Goal: Task Accomplishment & Management: Complete application form

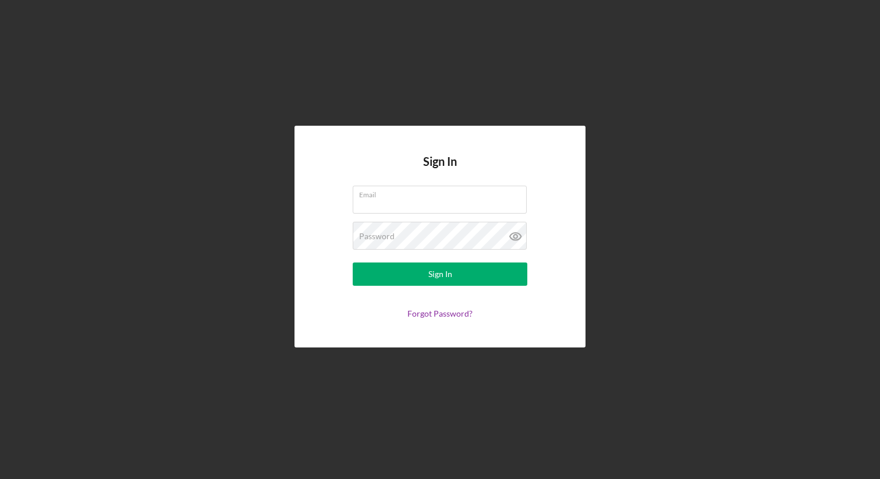
type input "[PERSON_NAME][EMAIL_ADDRESS][DOMAIN_NAME]"
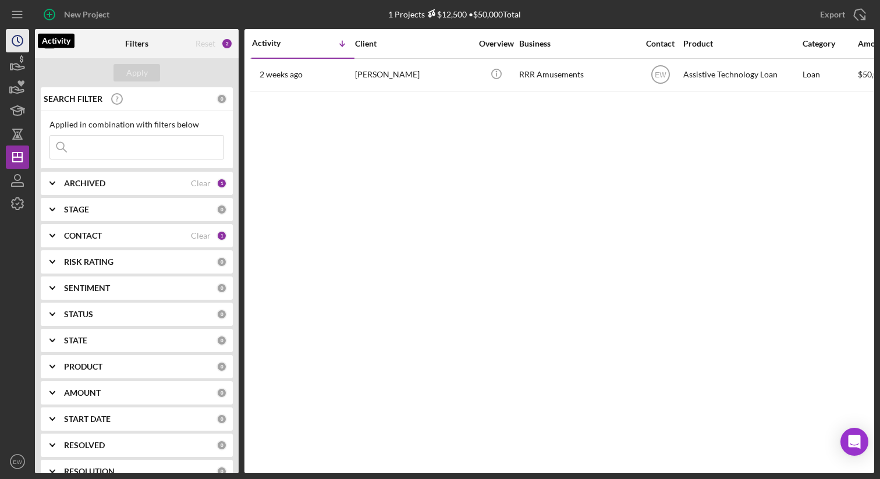
click at [21, 45] on circle "button" at bounding box center [17, 41] width 10 height 10
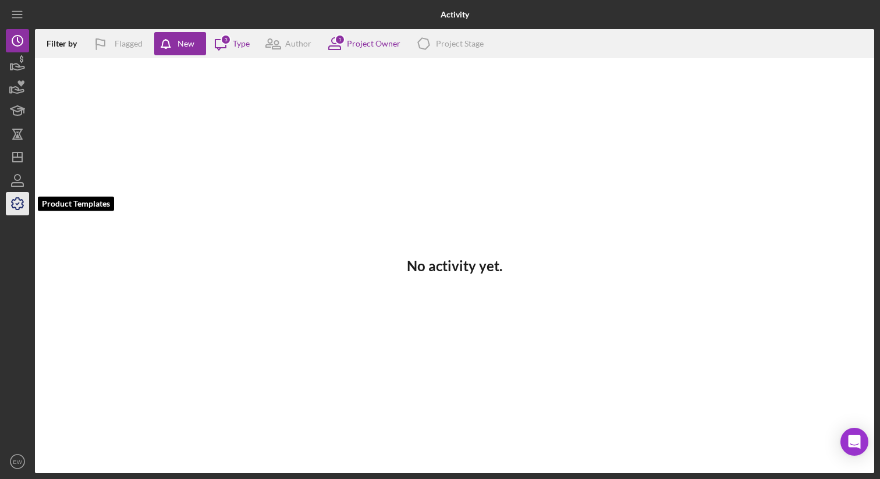
click at [26, 196] on icon "button" at bounding box center [17, 203] width 29 height 29
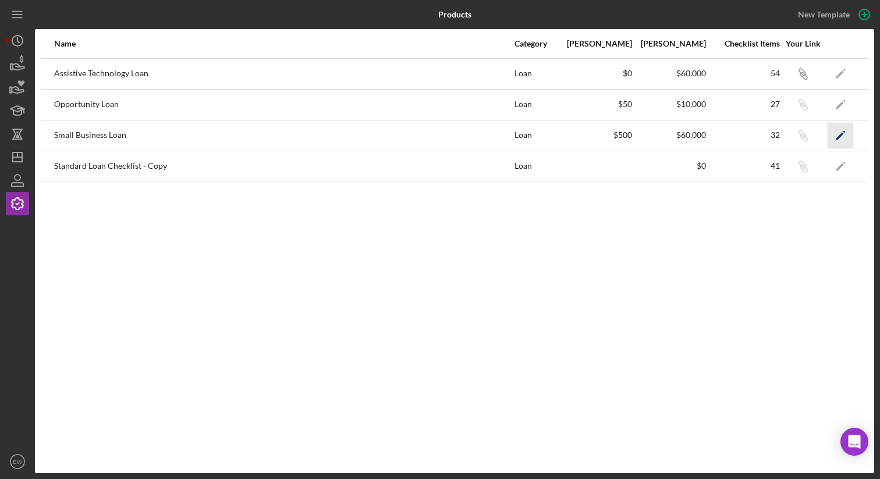
click at [846, 137] on icon "Icon/Edit" at bounding box center [841, 135] width 26 height 26
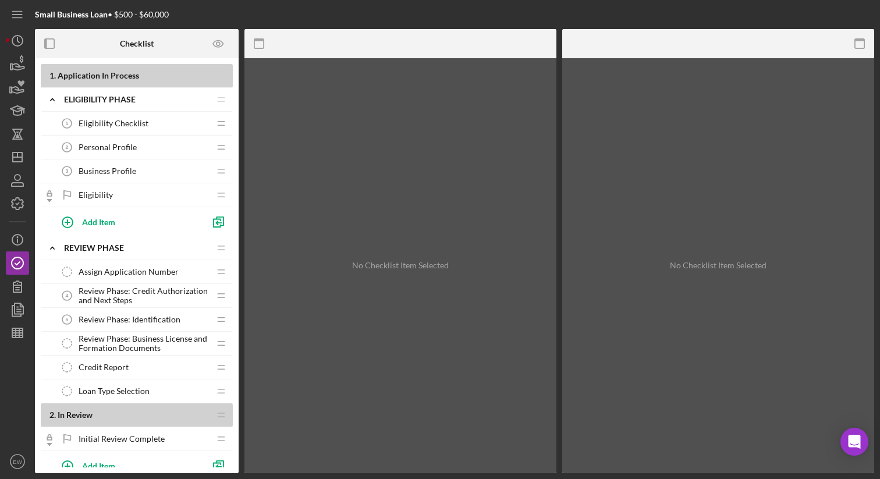
click at [160, 128] on div "Eligibility Checklist 1 Eligibility Checklist" at bounding box center [132, 123] width 154 height 23
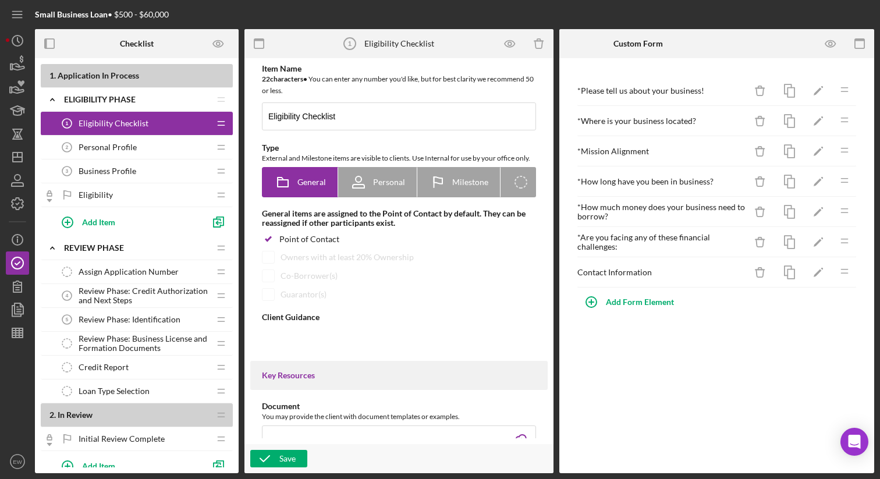
type textarea "<div><strong>Welcome! We are excited to work with you and your business.&nbsp;<…"
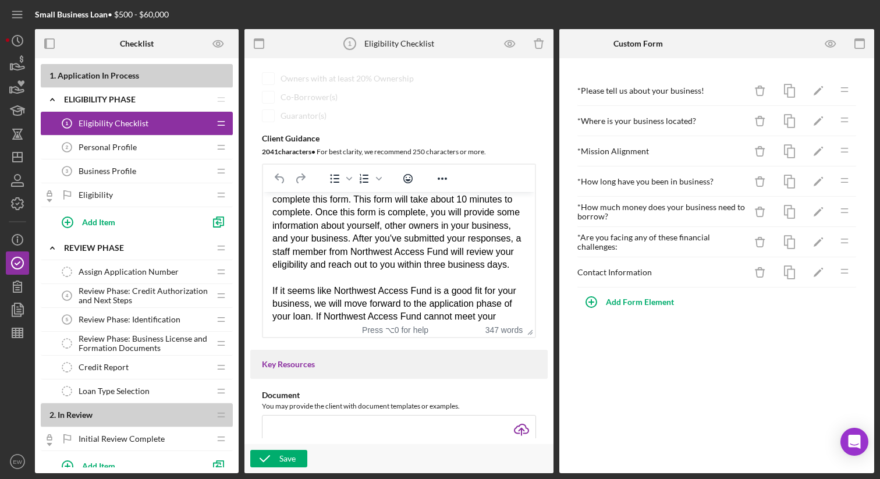
scroll to position [376, 0]
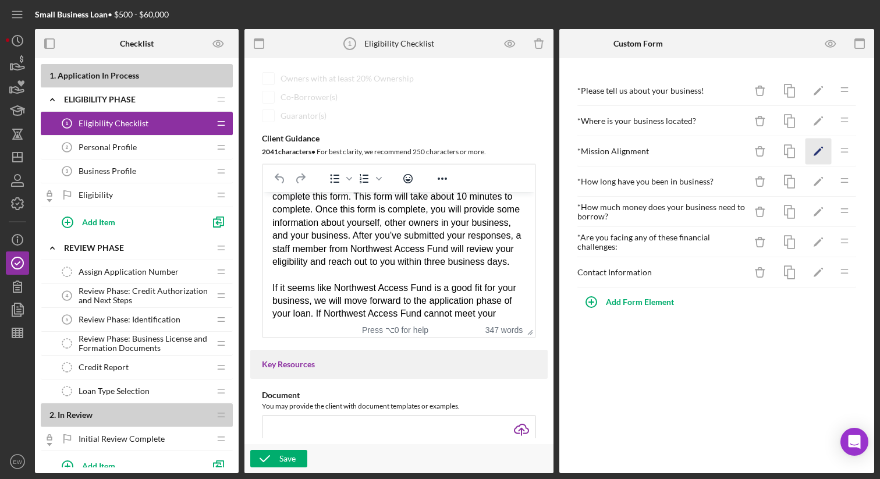
click at [818, 144] on icon "Icon/Edit" at bounding box center [819, 152] width 26 height 26
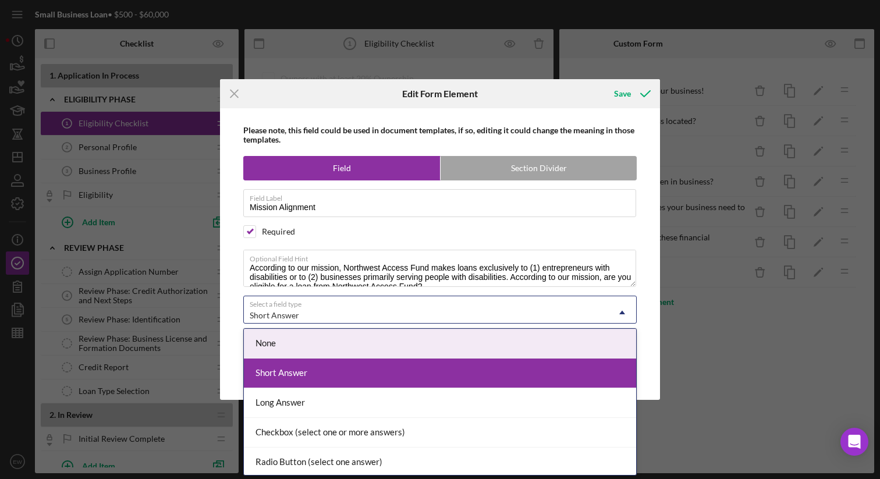
click at [515, 316] on div "Short Answer" at bounding box center [426, 315] width 364 height 27
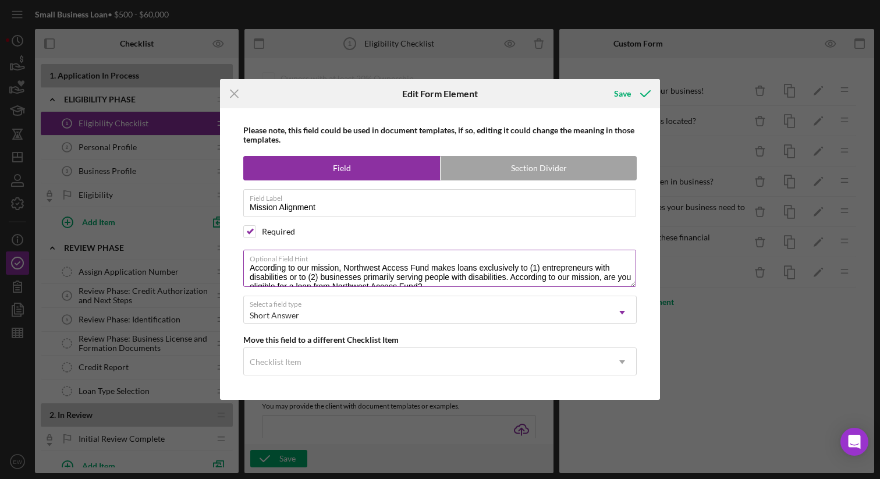
click at [505, 255] on label "Optional Field Hint" at bounding box center [443, 256] width 387 height 13
click at [505, 255] on textarea "According to our mission, Northwest Access Fund makes loans exclusively to (1) …" at bounding box center [439, 268] width 393 height 37
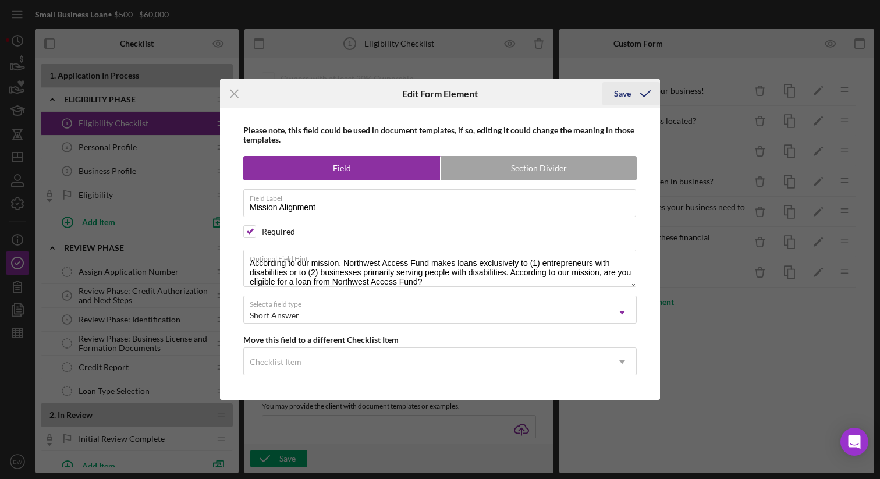
click at [633, 89] on icon "submit" at bounding box center [645, 93] width 29 height 29
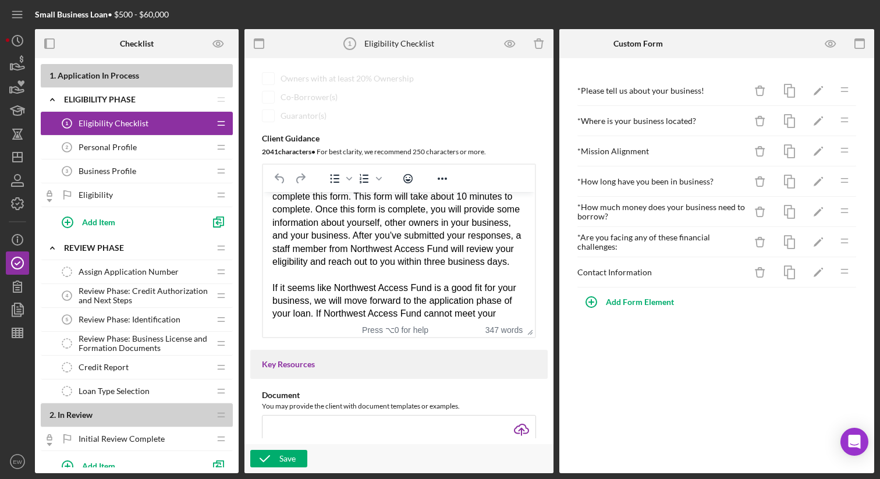
click at [161, 148] on div "Personal Profile 2 Personal Profile" at bounding box center [132, 147] width 154 height 23
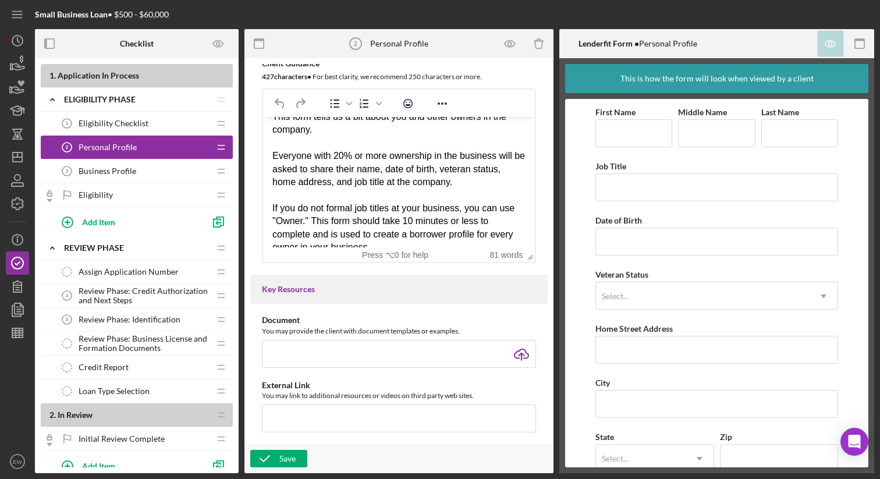
scroll to position [31, 0]
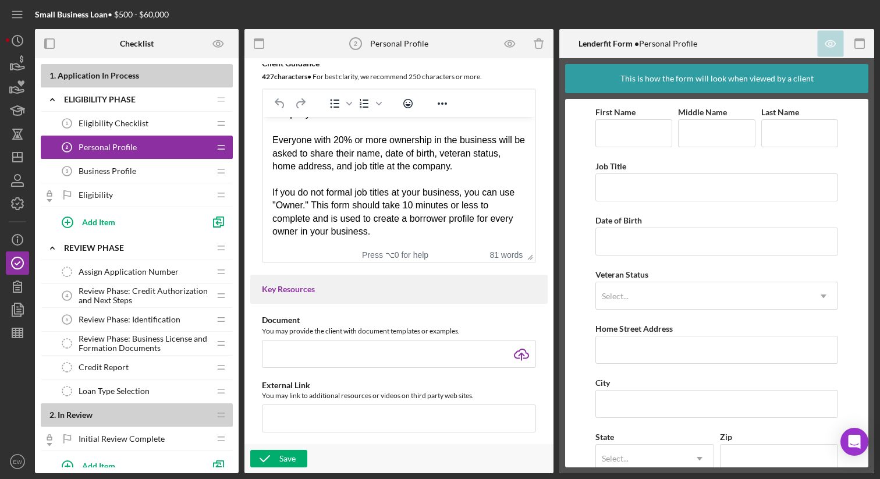
click at [151, 172] on div "Business Profile 3 Business Profile" at bounding box center [132, 171] width 154 height 23
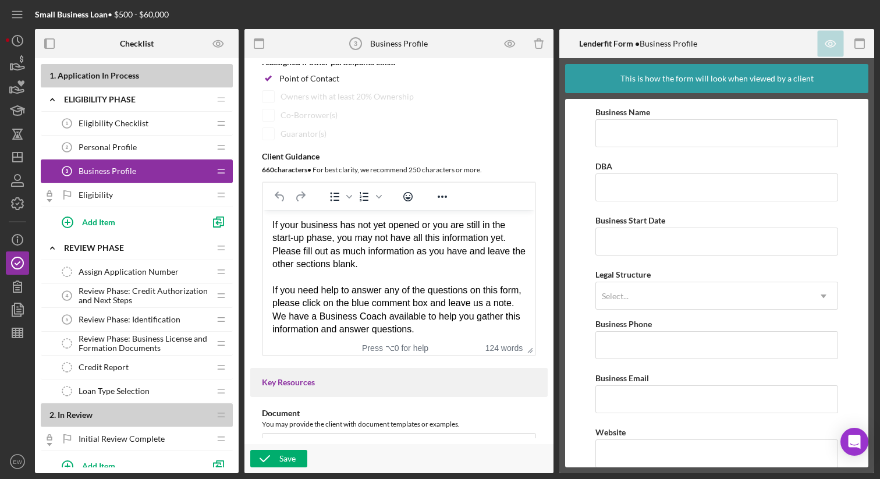
scroll to position [84, 0]
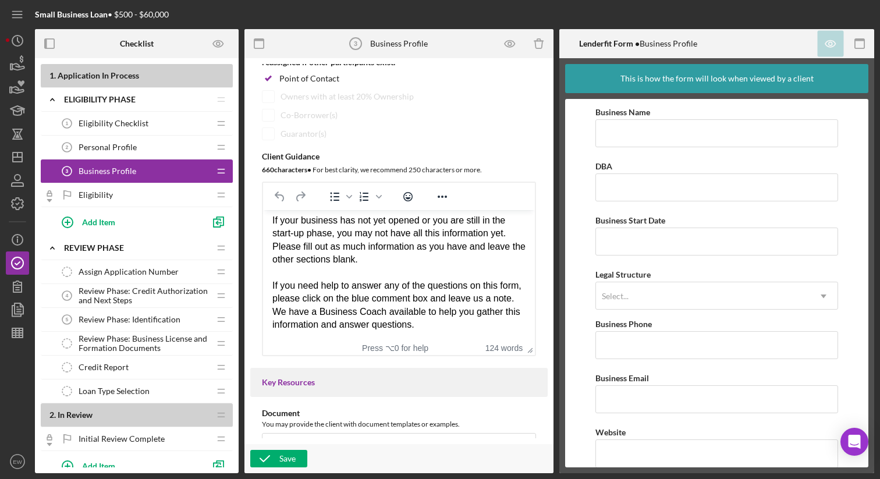
click at [133, 198] on div "Eligibility Eligibility" at bounding box center [132, 194] width 154 height 23
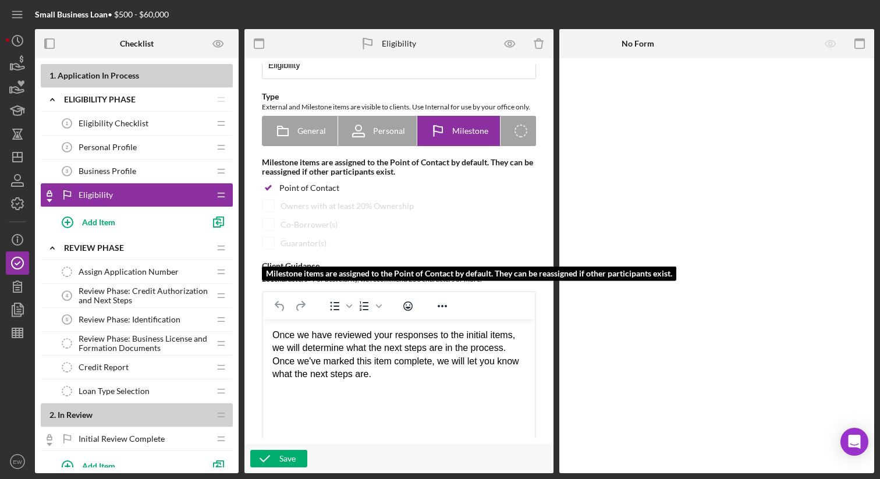
scroll to position [53, 0]
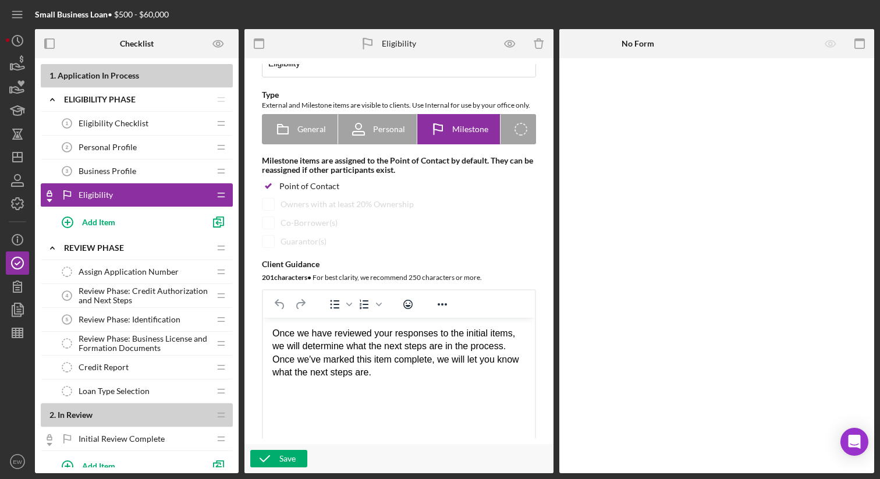
click at [147, 289] on span "Review Phase: Credit Authorization and Next Steps" at bounding box center [144, 295] width 131 height 19
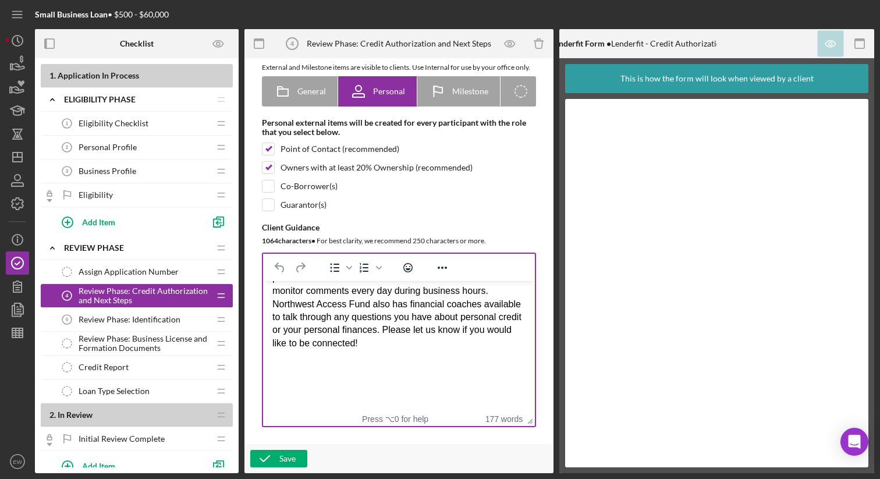
scroll to position [296, 0]
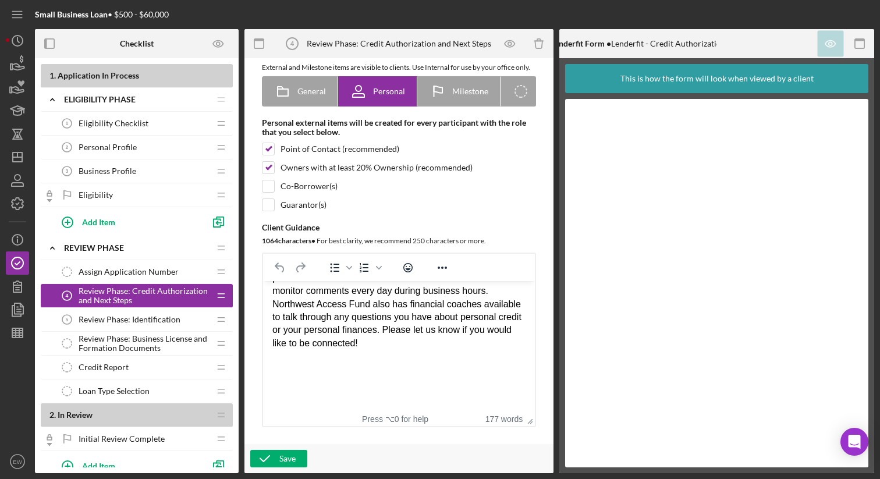
click at [164, 316] on span "Review Phase: Identification" at bounding box center [130, 319] width 102 height 9
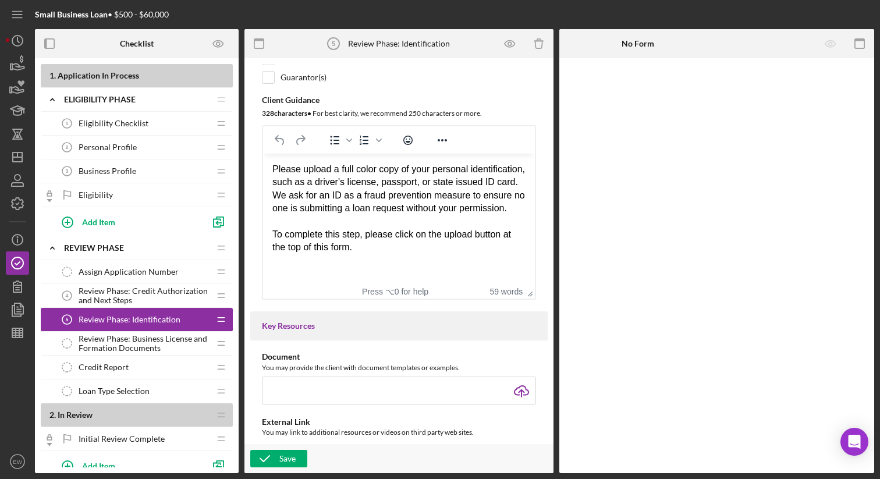
scroll to position [230, 0]
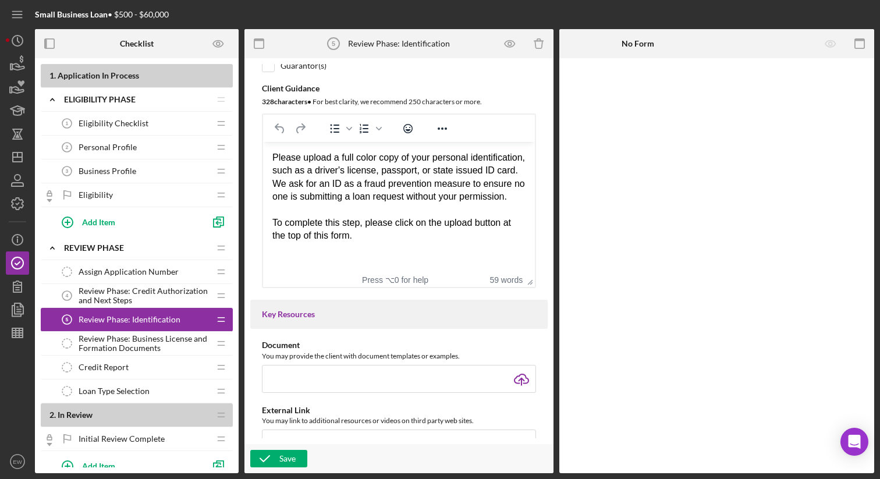
click at [133, 190] on div "Eligibility Eligibility" at bounding box center [132, 194] width 154 height 23
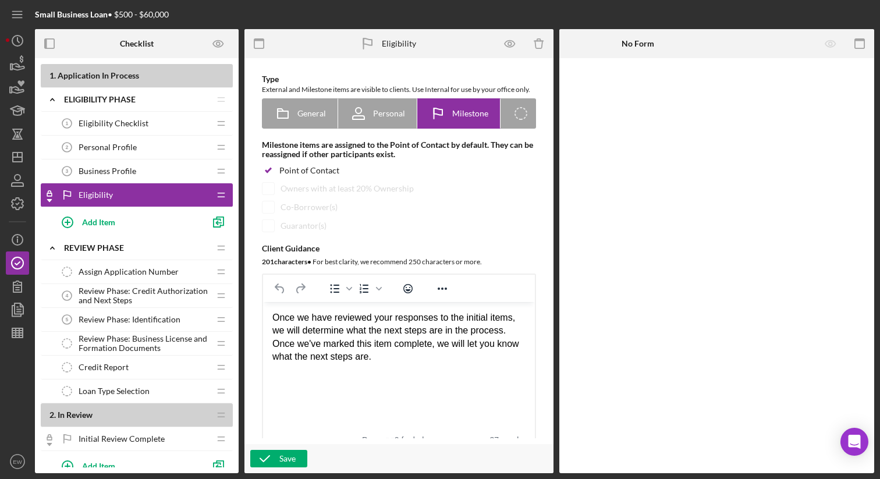
scroll to position [79, 0]
